Goal: Information Seeking & Learning: Understand process/instructions

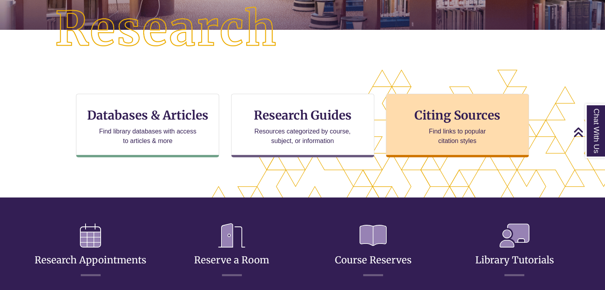
scroll to position [4, 4]
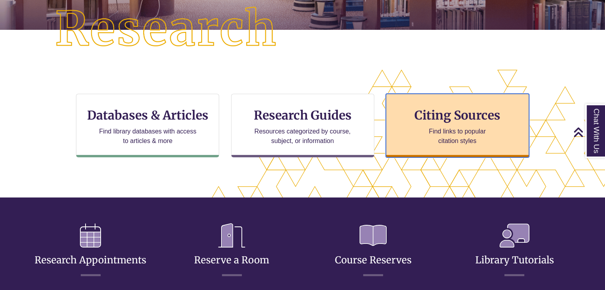
click at [447, 123] on div "Citing Sources Find links to popular citation styles" at bounding box center [457, 126] width 143 height 64
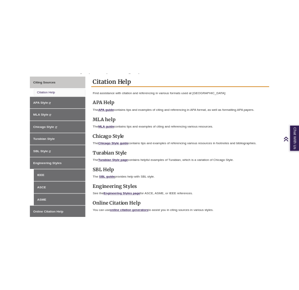
scroll to position [228, 0]
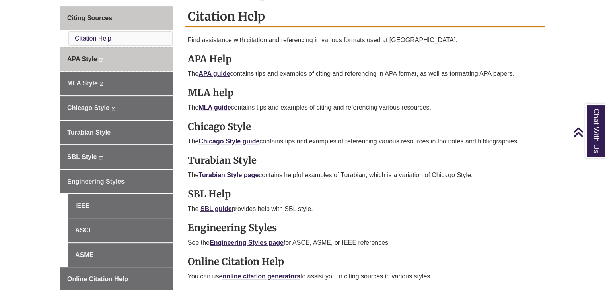
click at [84, 58] on span "APA Style" at bounding box center [82, 59] width 30 height 7
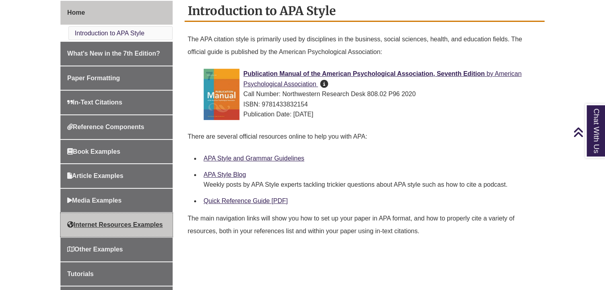
scroll to position [222, 0]
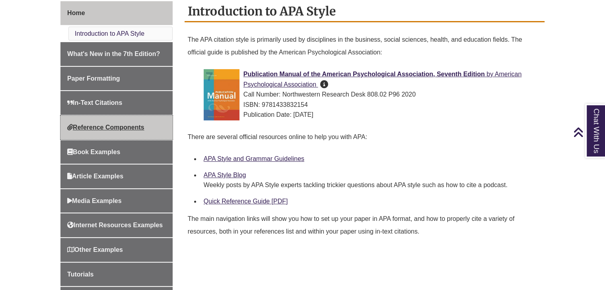
click at [112, 129] on span "Reference Components" at bounding box center [105, 127] width 77 height 7
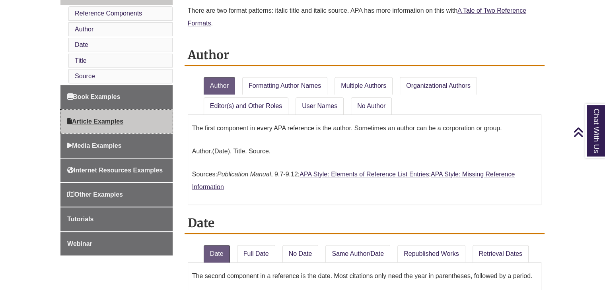
scroll to position [345, 0]
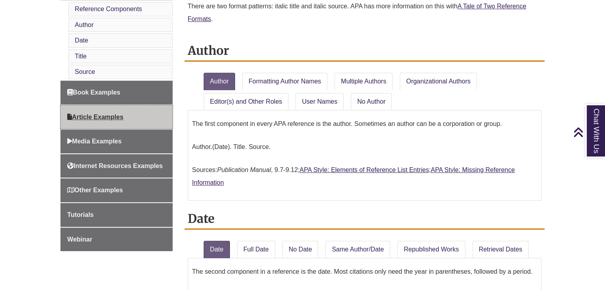
click at [107, 114] on span "Article Examples" at bounding box center [95, 117] width 56 height 7
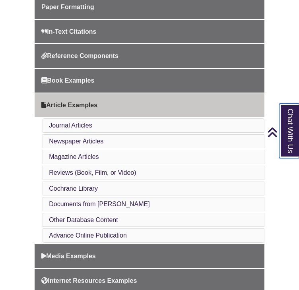
scroll to position [284, 0]
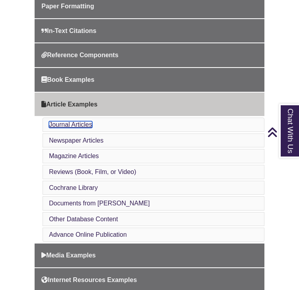
click at [73, 123] on link "Journal Articles" at bounding box center [70, 124] width 43 height 7
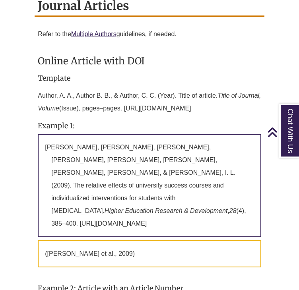
scroll to position [673, 0]
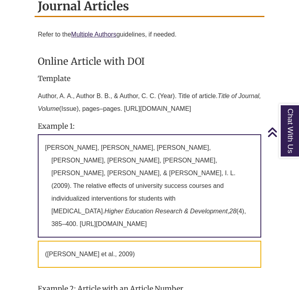
drag, startPoint x: 240, startPoint y: 109, endPoint x: 38, endPoint y: 95, distance: 202.2
click at [38, 95] on p "Author, A. A., Author B. B., & Author, C. C. (Year). Title of article. Title of…" at bounding box center [150, 103] width 224 height 32
copy p "Author, A. A., Author B. B., & Author, C. C. (Year). Title of article. Title of…"
click at [204, 75] on h4 "Template" at bounding box center [150, 79] width 224 height 8
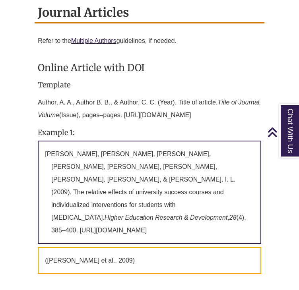
scroll to position [666, 0]
